Goal: Find specific page/section: Find specific page/section

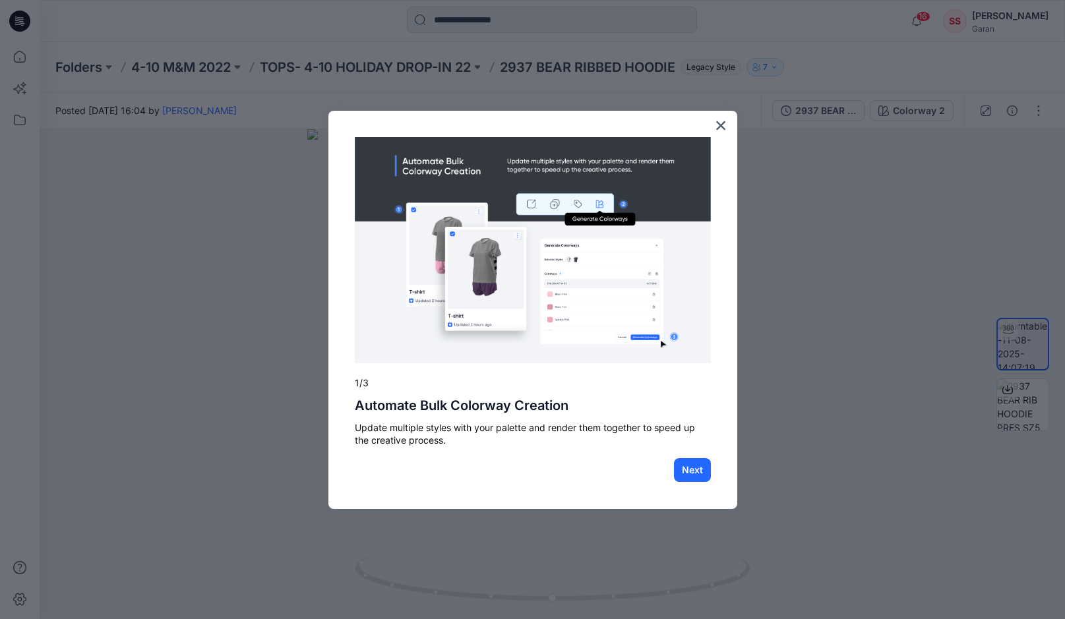
click at [846, 192] on div at bounding box center [532, 309] width 1065 height 619
click at [688, 464] on button "Next" at bounding box center [692, 470] width 37 height 24
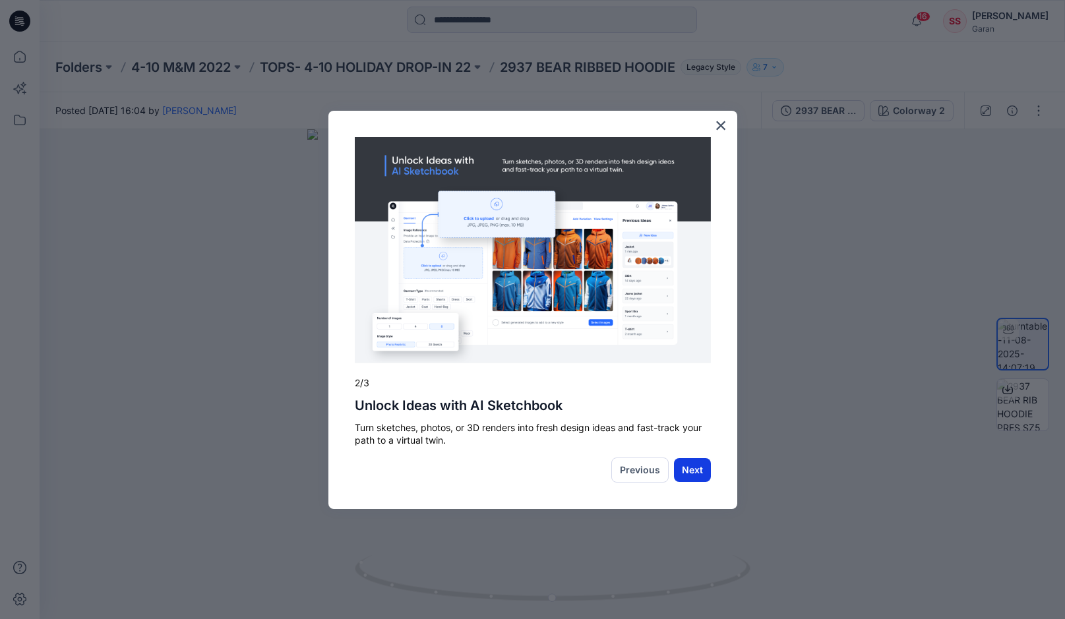
click at [687, 468] on button "Next" at bounding box center [692, 470] width 37 height 24
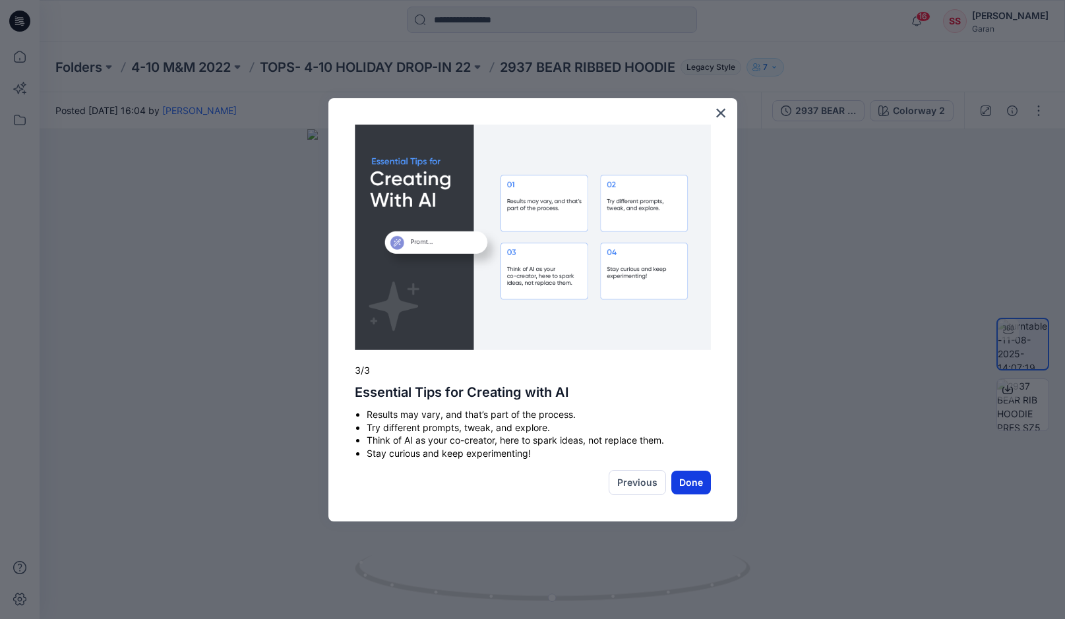
click at [689, 479] on button "Done" at bounding box center [691, 483] width 40 height 24
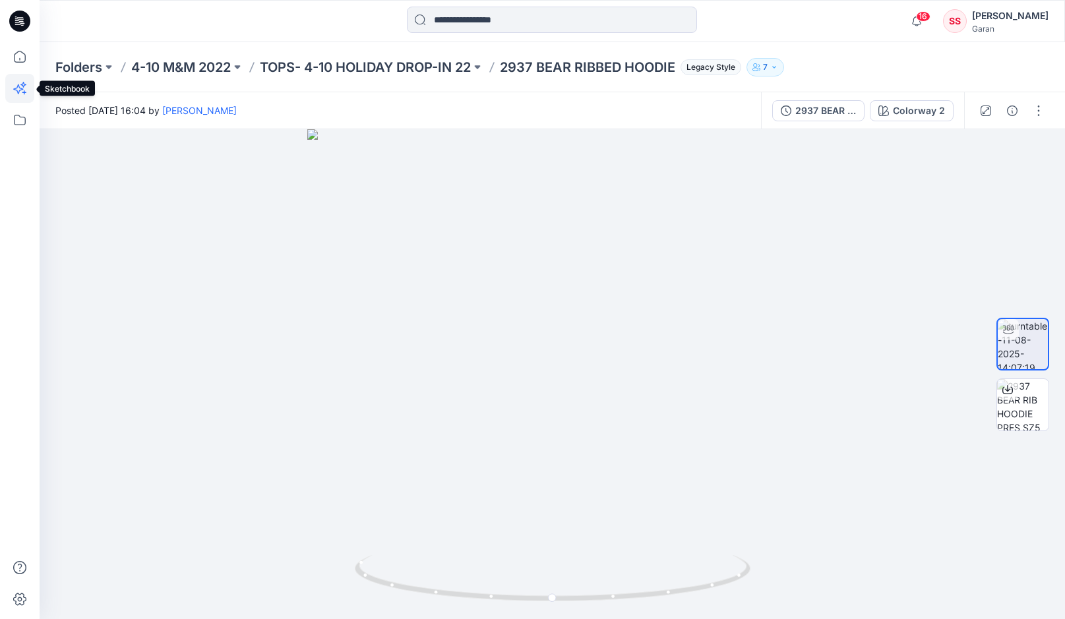
click at [24, 88] on icon at bounding box center [19, 88] width 29 height 29
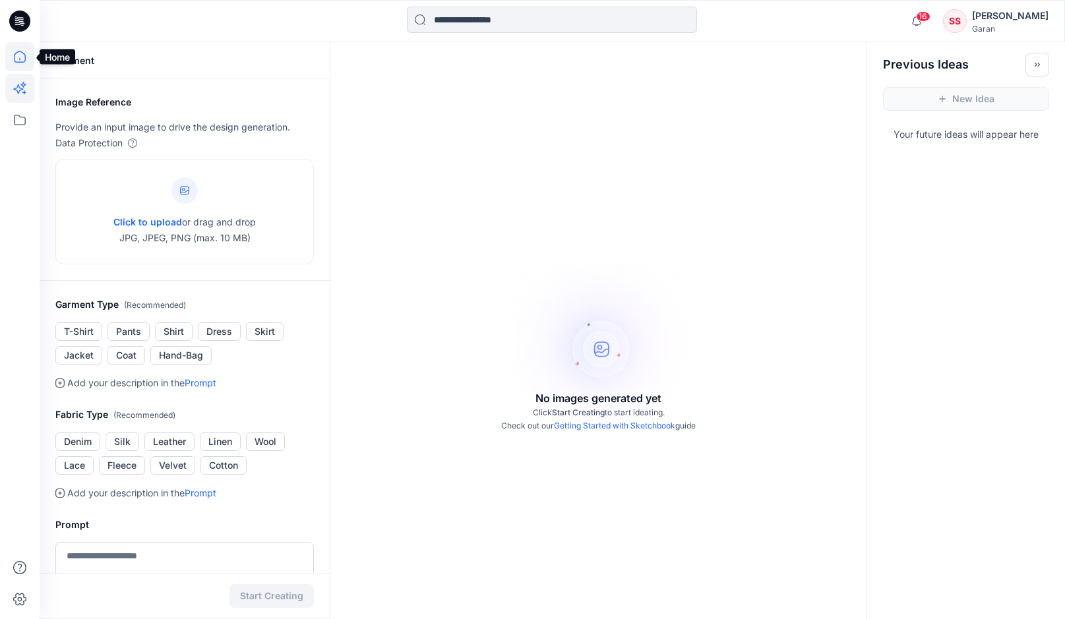
click at [18, 60] on icon at bounding box center [19, 56] width 29 height 29
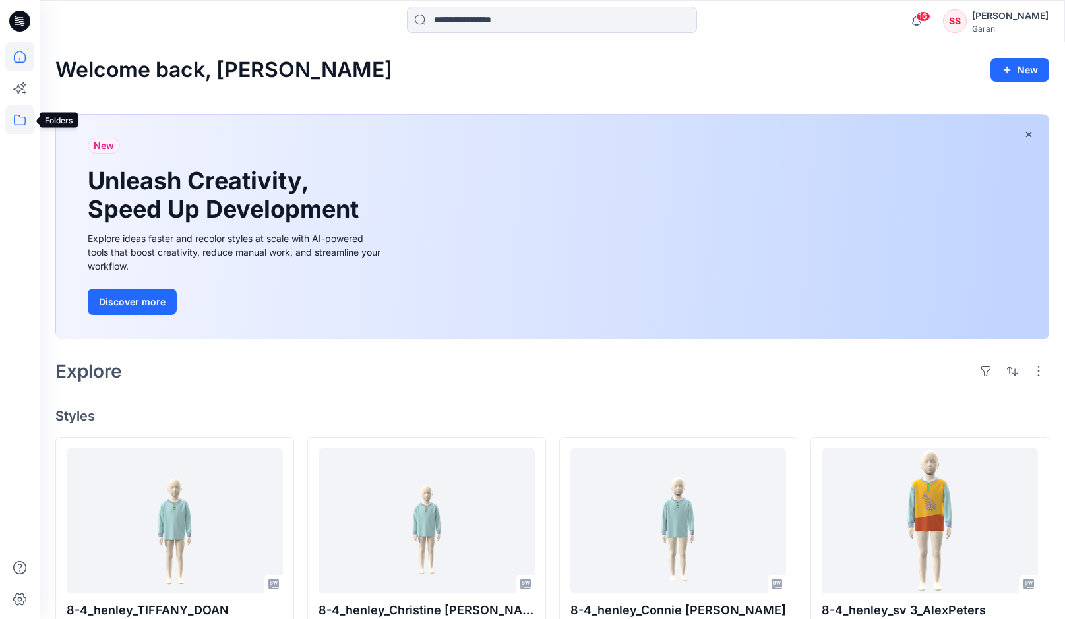
click at [20, 116] on icon at bounding box center [19, 120] width 29 height 29
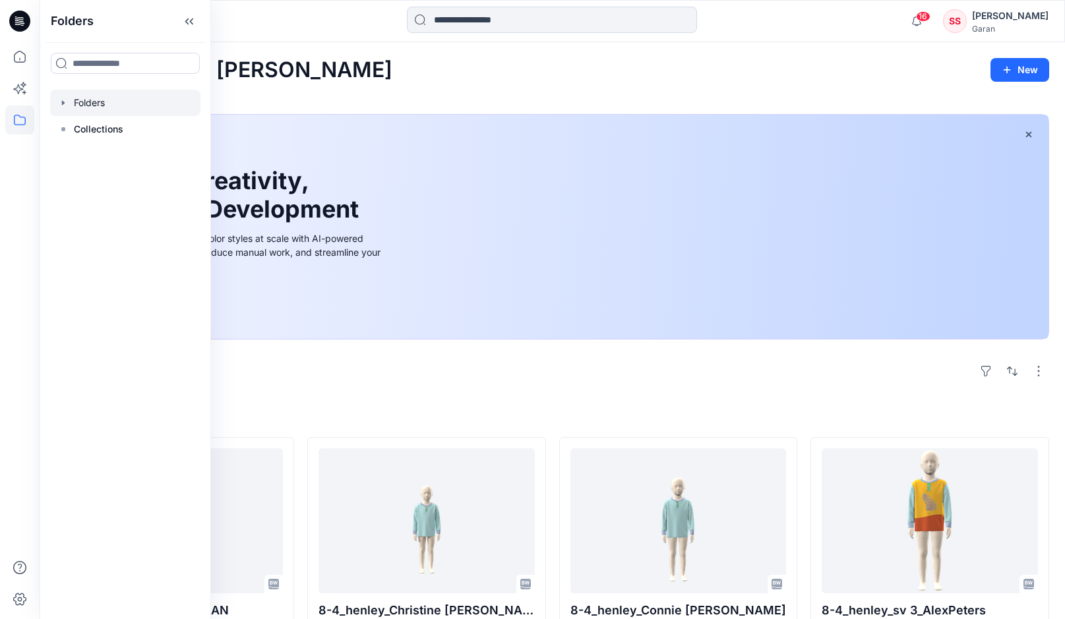
click at [123, 104] on div at bounding box center [125, 103] width 150 height 26
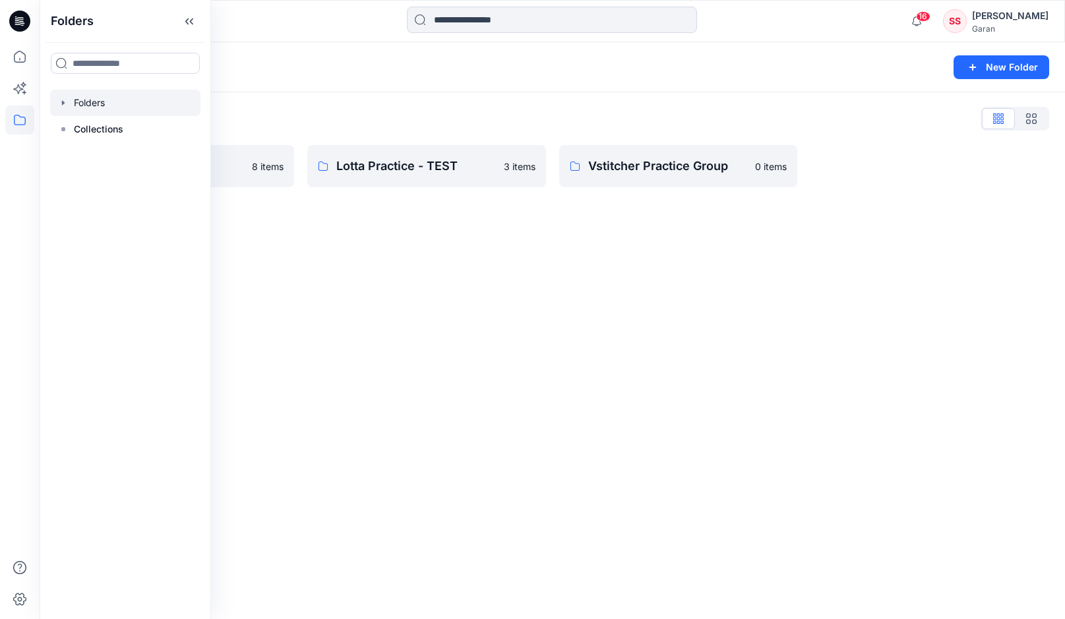
click at [387, 336] on div "Folders New Folder Folders List 3D TRAINING 8 items Lotta Practice - TEST 3 ite…" at bounding box center [553, 330] width 1026 height 577
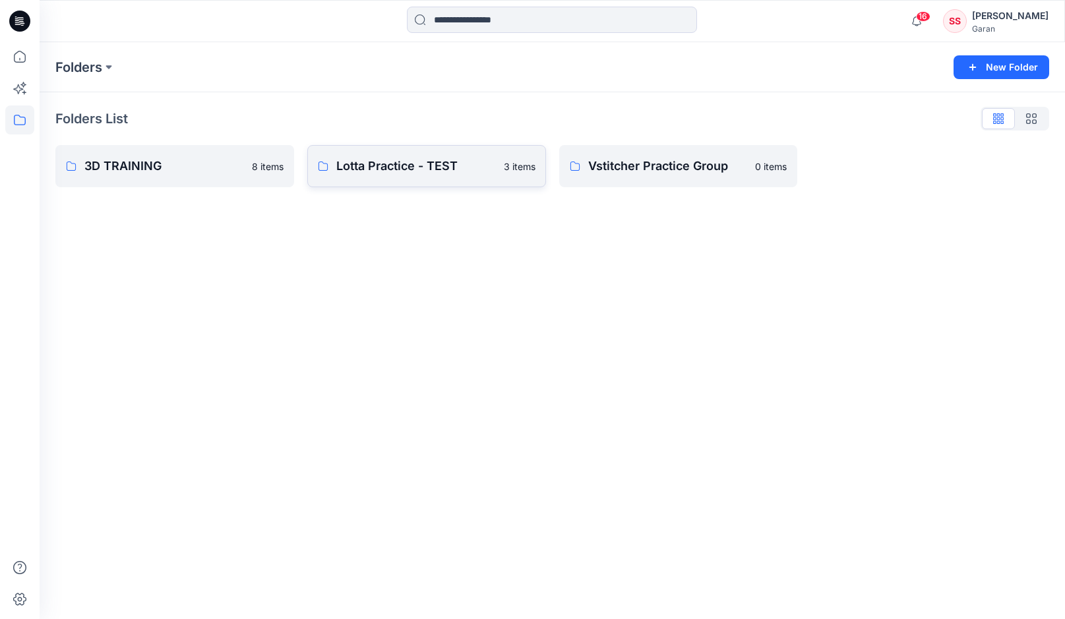
click at [372, 171] on p "Lotta Practice - TEST" at bounding box center [416, 166] width 160 height 18
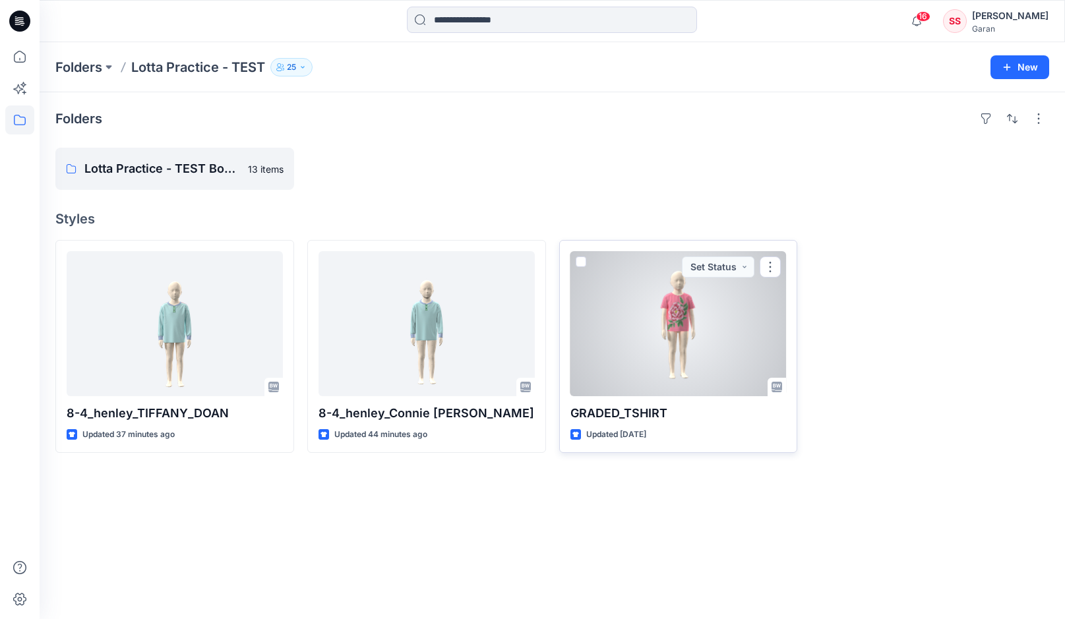
click at [631, 369] on div at bounding box center [679, 323] width 216 height 145
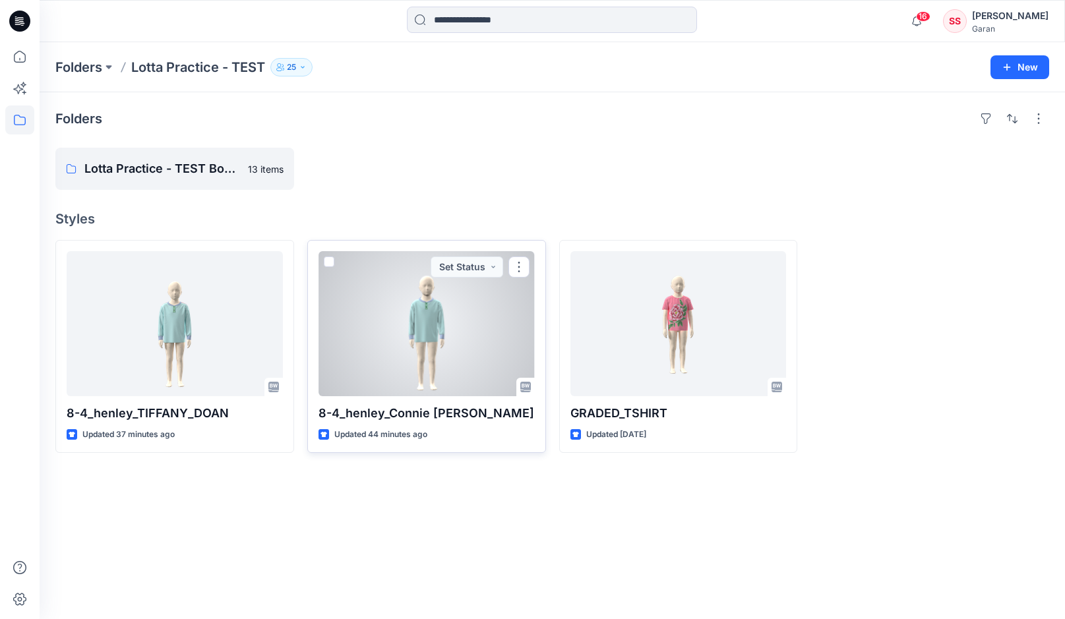
click at [377, 325] on div at bounding box center [427, 323] width 216 height 145
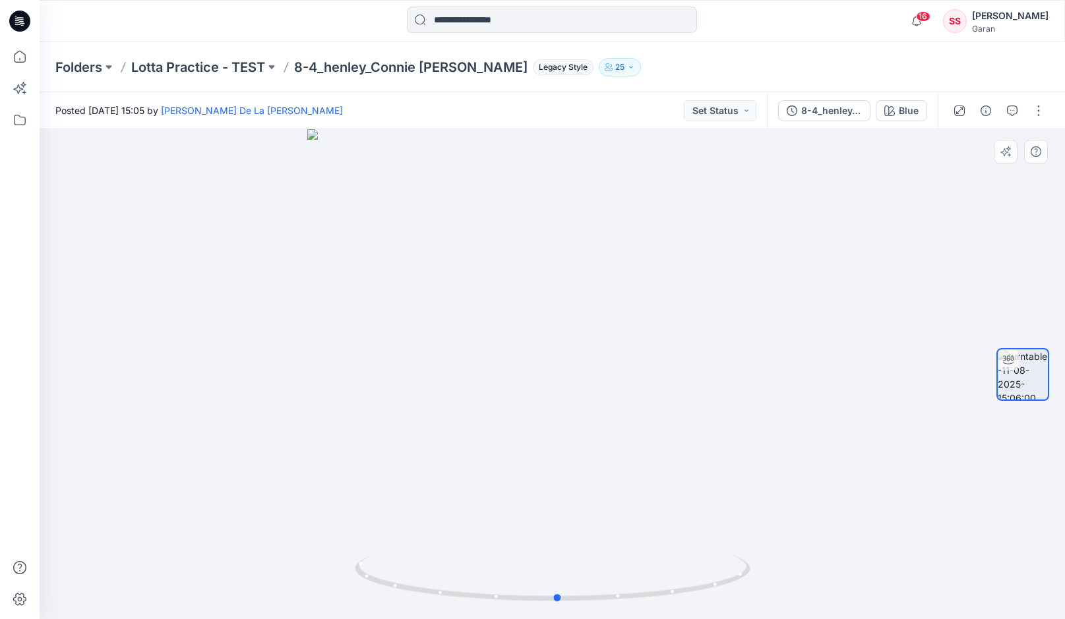
drag, startPoint x: 382, startPoint y: 580, endPoint x: 381, endPoint y: 547, distance: 33.0
click at [381, 547] on div at bounding box center [553, 374] width 1026 height 490
click at [340, 67] on p "8-4_henley_Connie [PERSON_NAME]" at bounding box center [410, 67] width 233 height 18
click at [191, 62] on p "Lotta Practice - TEST" at bounding box center [198, 67] width 134 height 18
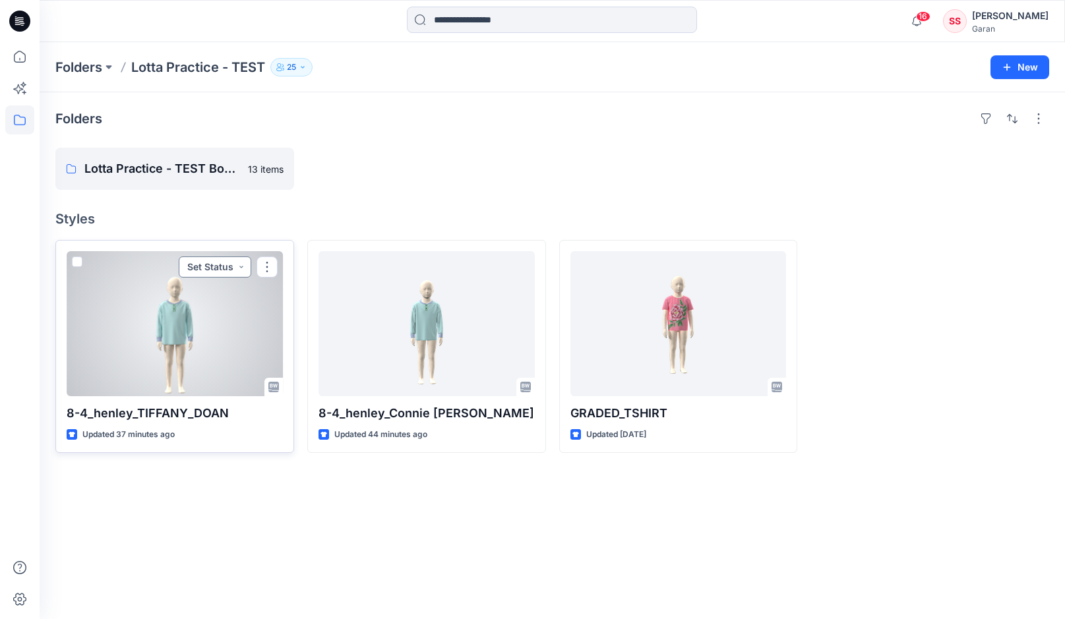
click at [184, 271] on button "Set Status" at bounding box center [215, 267] width 73 height 21
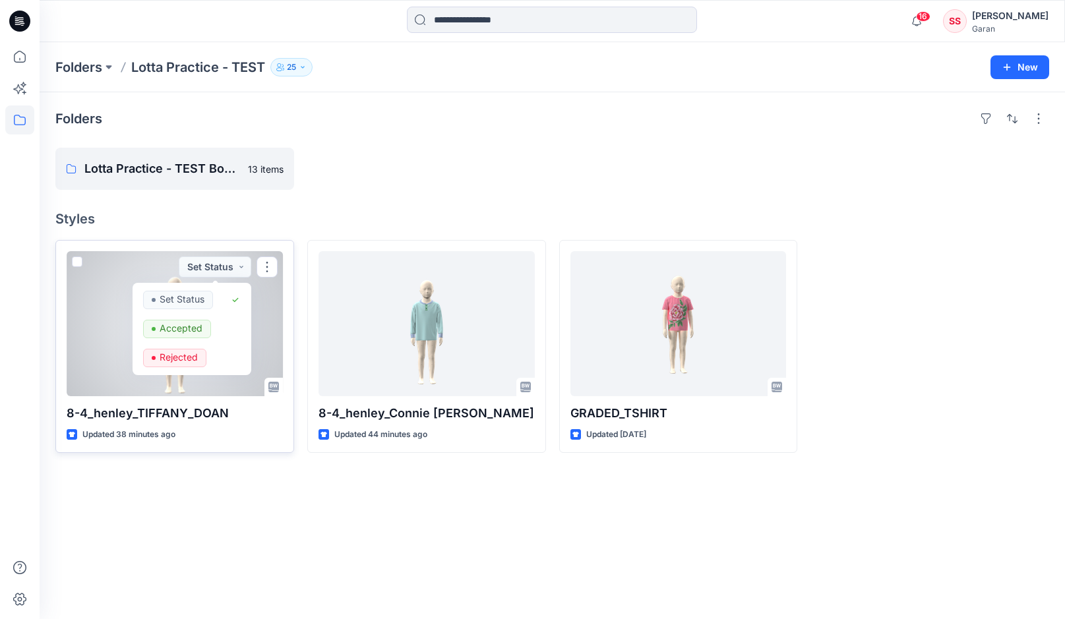
click at [113, 346] on div at bounding box center [175, 323] width 216 height 145
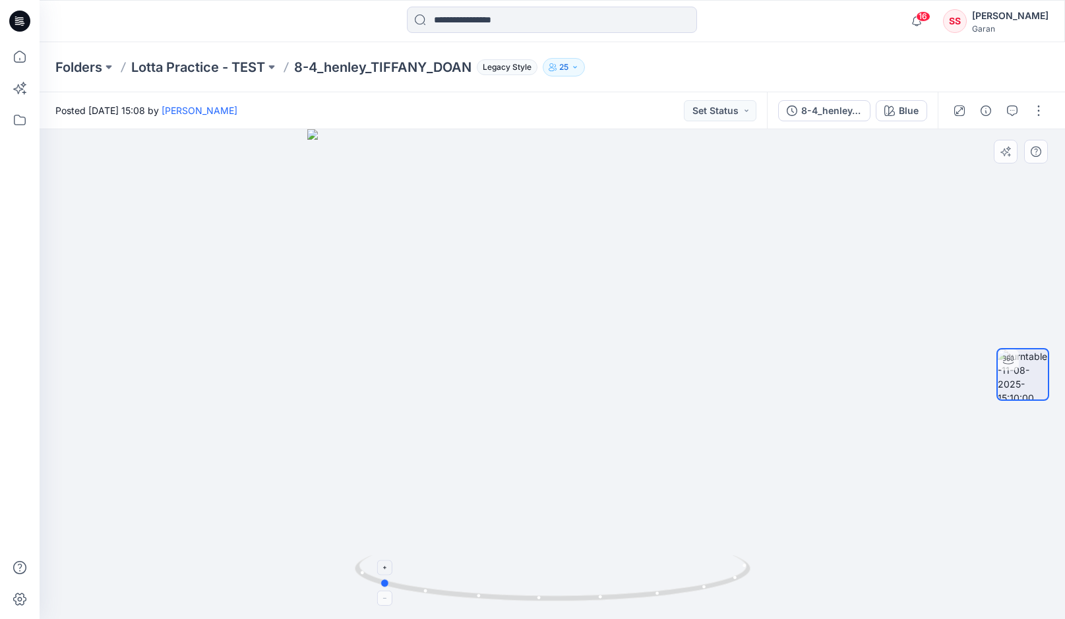
drag, startPoint x: 386, startPoint y: 585, endPoint x: 608, endPoint y: 578, distance: 222.4
click at [608, 578] on icon at bounding box center [554, 579] width 399 height 49
click at [834, 111] on div "8-4_henley_TIFFANY_DOAN" at bounding box center [831, 111] width 61 height 15
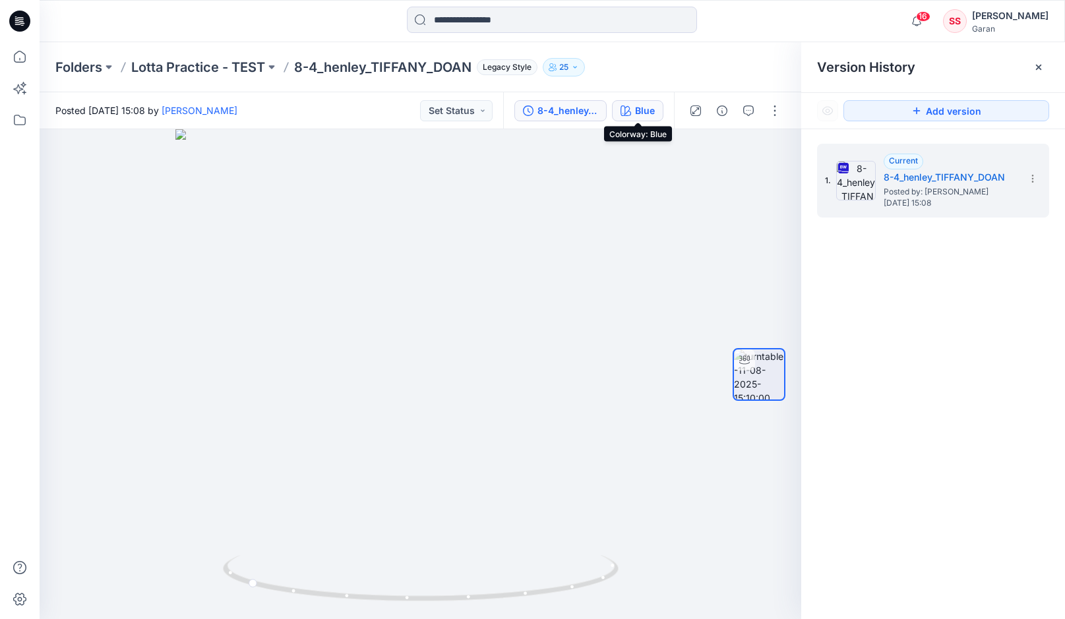
click at [641, 106] on div "Blue" at bounding box center [645, 111] width 20 height 15
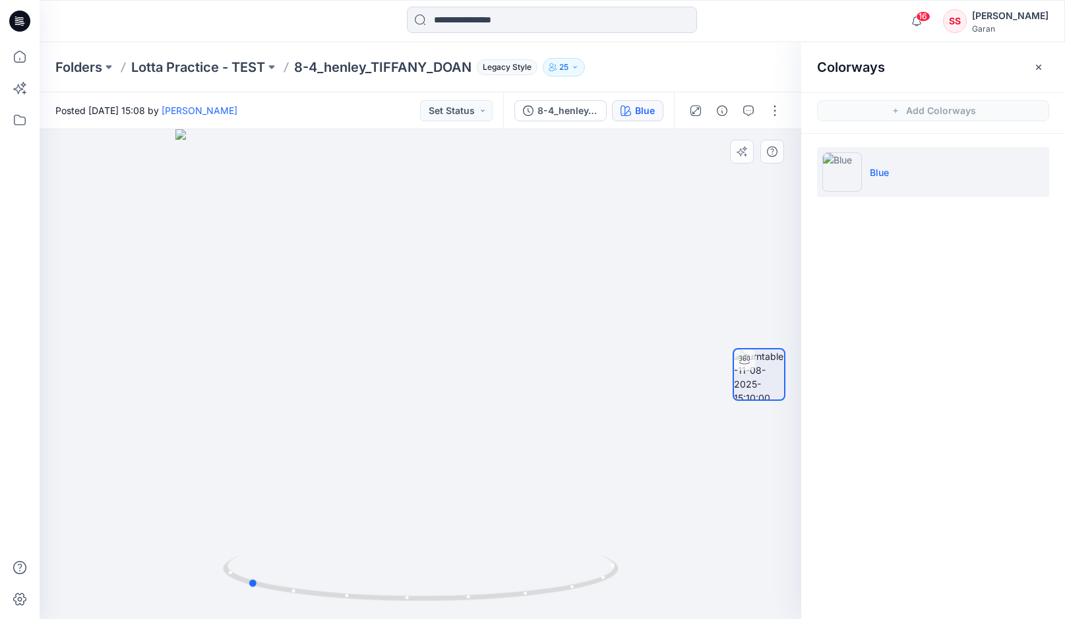
click at [647, 254] on div at bounding box center [421, 374] width 762 height 490
click at [466, 111] on button "Set Status" at bounding box center [456, 110] width 73 height 21
click at [576, 243] on div at bounding box center [421, 374] width 762 height 490
click at [226, 63] on p "Lotta Practice - TEST" at bounding box center [198, 67] width 134 height 18
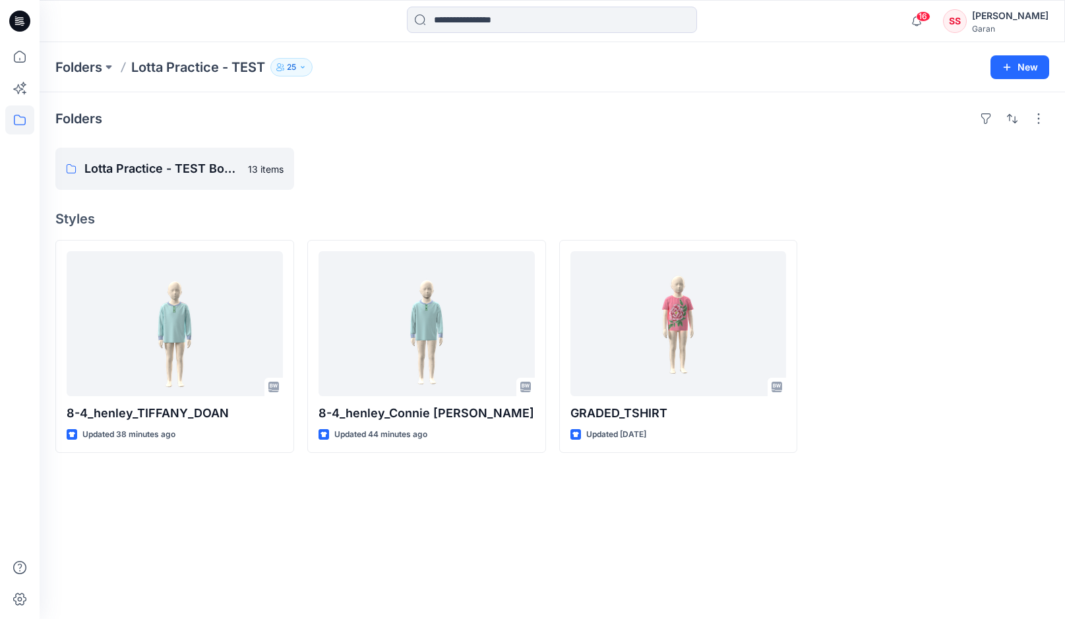
click at [304, 65] on icon "button" at bounding box center [303, 67] width 8 height 8
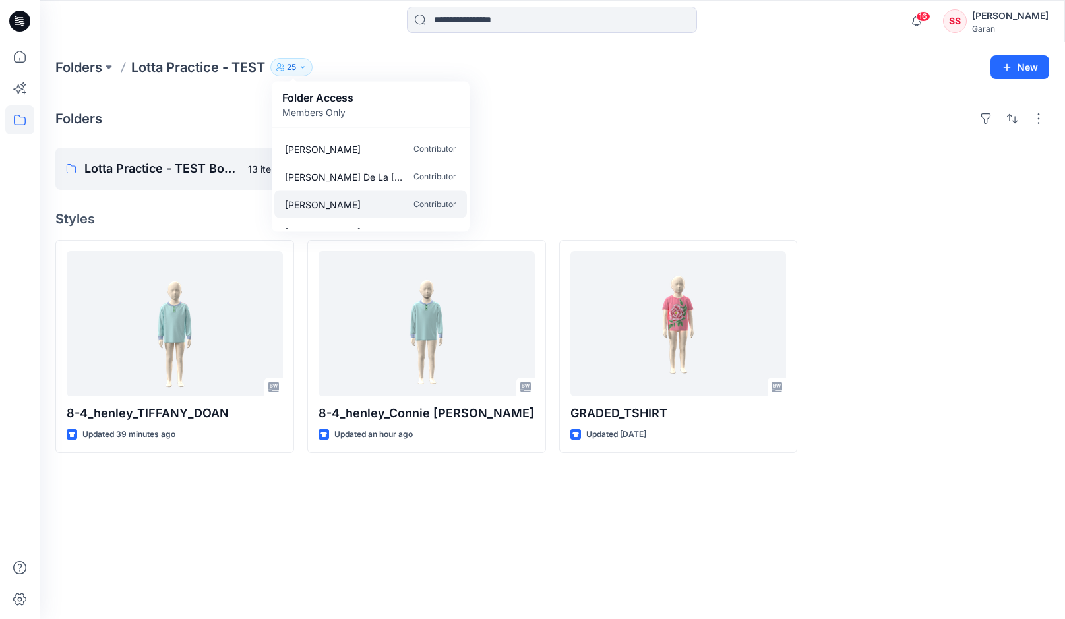
scroll to position [594, 0]
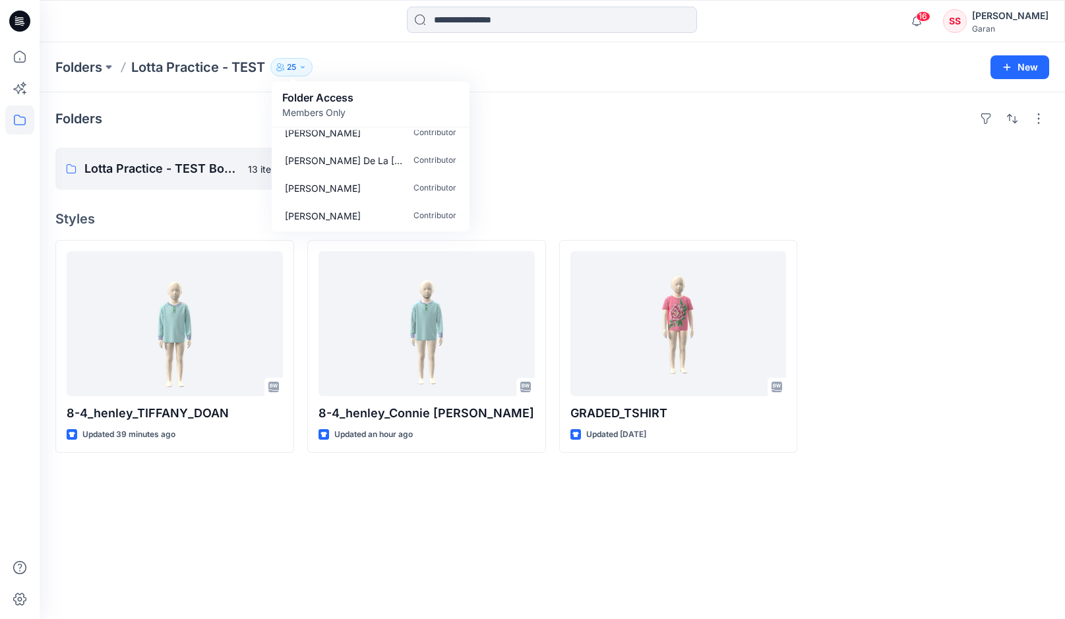
click at [191, 224] on h4 "Styles" at bounding box center [552, 219] width 994 height 16
